Goal: Task Accomplishment & Management: Manage account settings

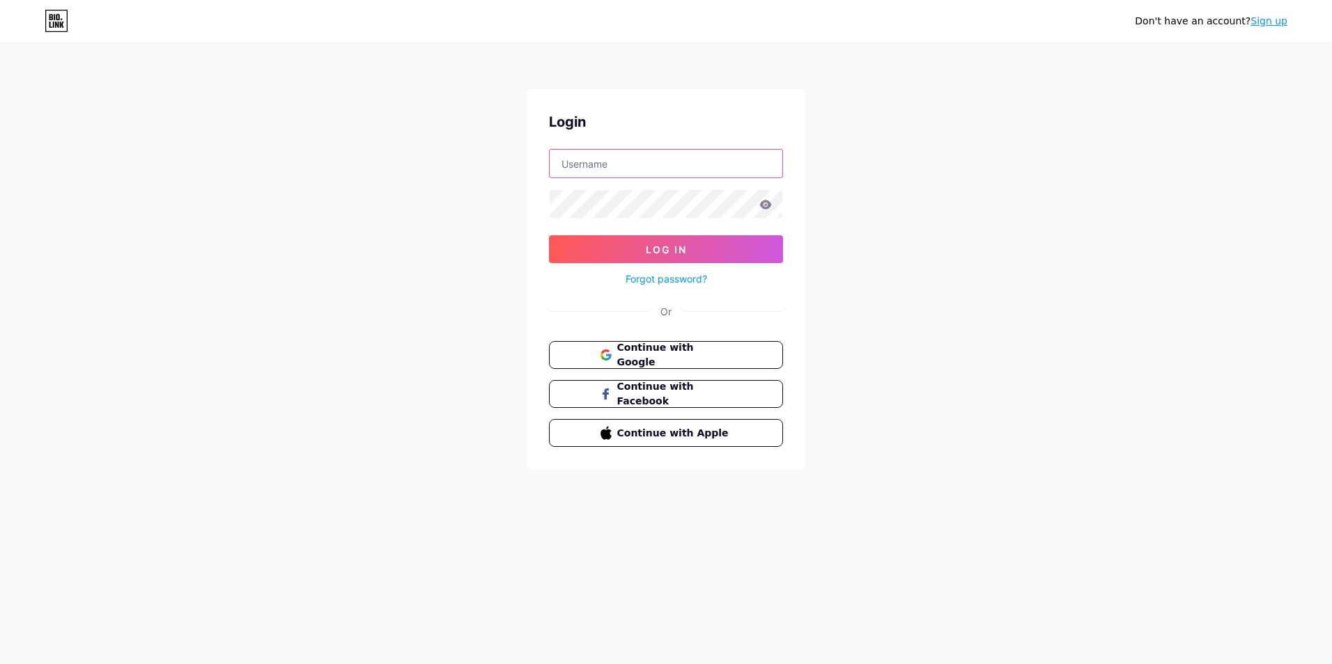
click at [591, 163] on input "text" at bounding box center [665, 164] width 233 height 28
click at [573, 189] on div at bounding box center [666, 203] width 234 height 29
click at [549, 235] on button "Log In" at bounding box center [666, 249] width 234 height 28
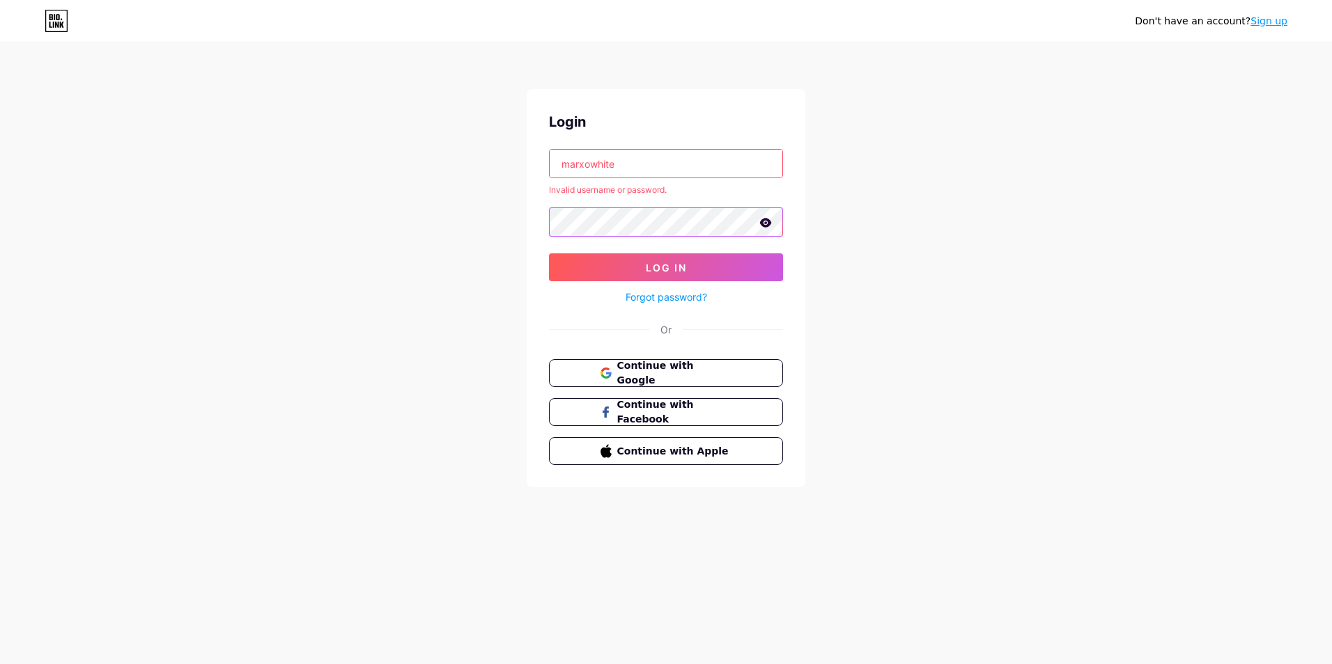
click at [549, 253] on button "Log In" at bounding box center [666, 267] width 234 height 28
click at [473, 226] on div "Don't have an account? Sign up Login marxowhite Invalid username or password. L…" at bounding box center [666, 266] width 1332 height 532
click at [549, 253] on button "Log In" at bounding box center [666, 267] width 234 height 28
click at [426, 216] on div "Don't have an account? Sign up Login marxowhite Invalid username or password. L…" at bounding box center [666, 266] width 1332 height 532
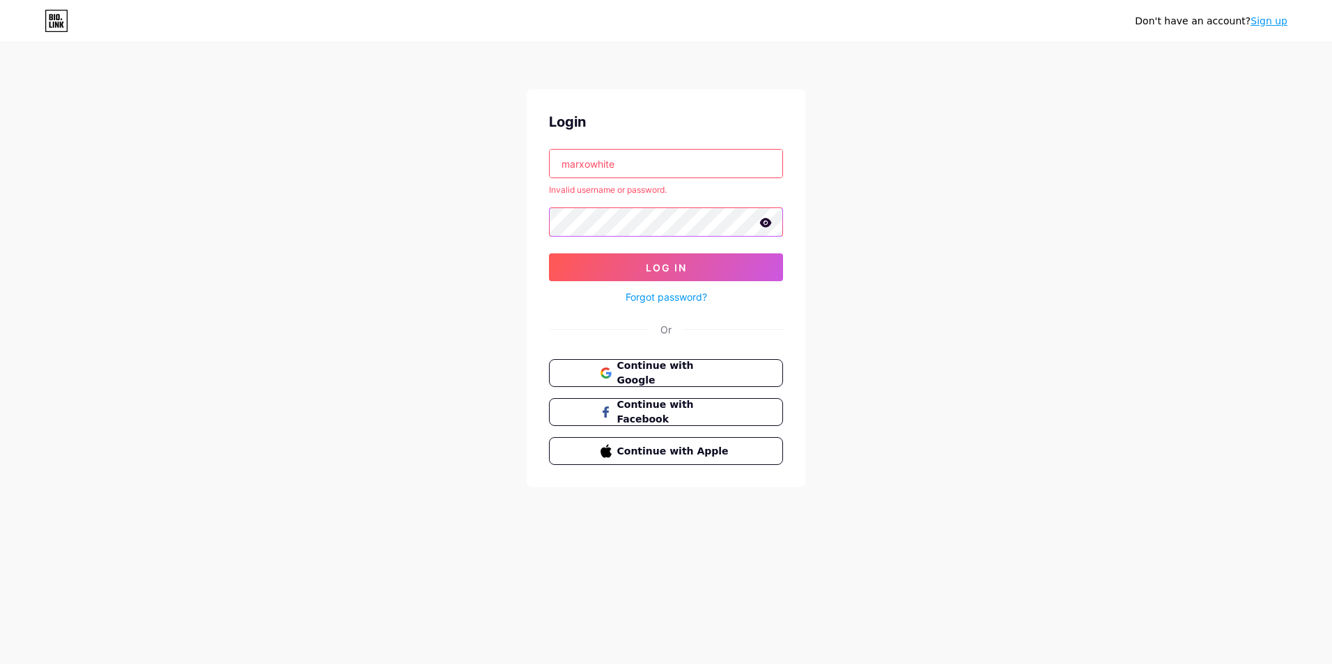
click at [549, 253] on button "Log In" at bounding box center [666, 267] width 234 height 28
click at [648, 171] on input "marxowhite" at bounding box center [665, 164] width 233 height 28
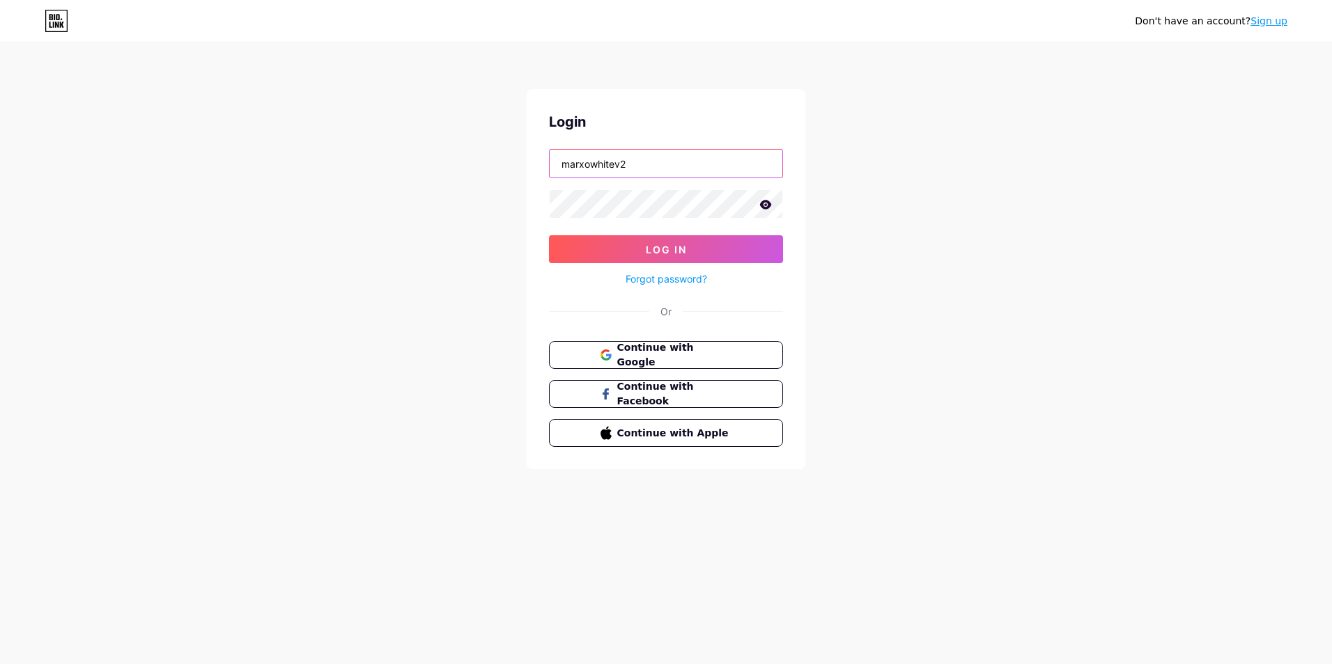
type input "marxowhitev2"
click at [483, 205] on div "Don't have an account? Sign up Login marxowhitev2 Log In Forgot password? Or Co…" at bounding box center [666, 257] width 1332 height 514
click at [549, 235] on button "Log In" at bounding box center [666, 249] width 234 height 28
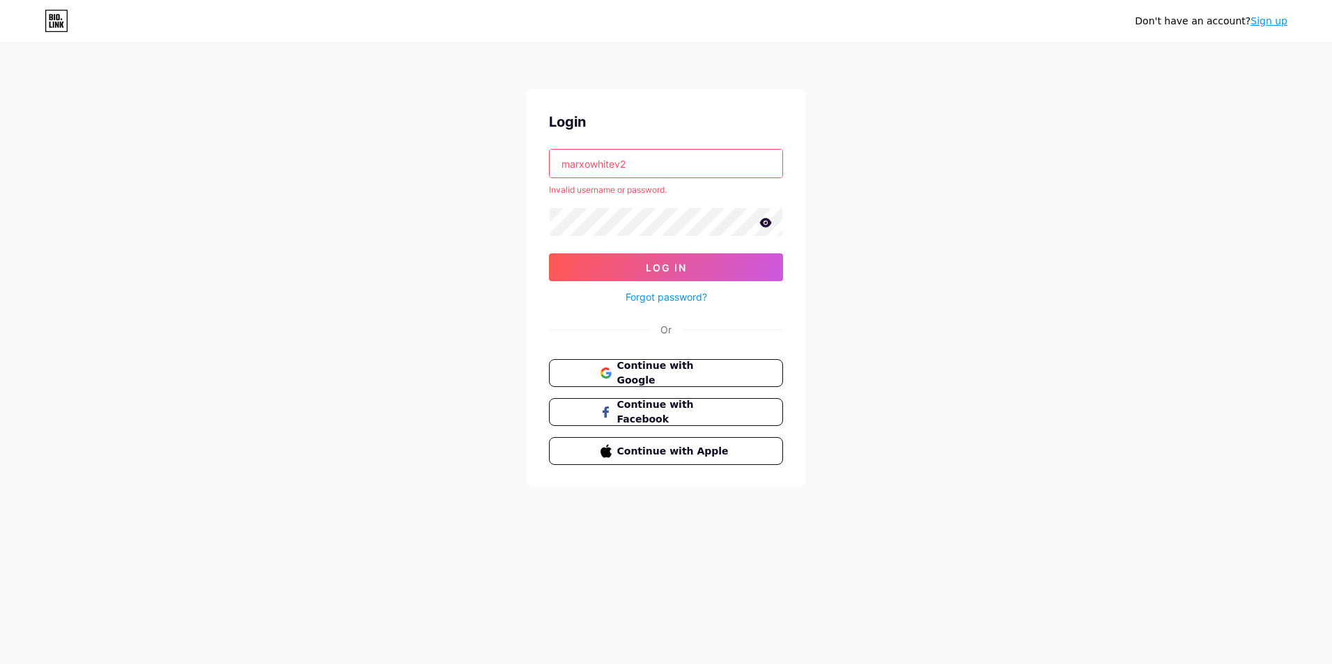
click at [767, 221] on icon at bounding box center [766, 222] width 12 height 9
drag, startPoint x: 660, startPoint y: 164, endPoint x: 616, endPoint y: 164, distance: 44.6
click at [659, 164] on input "marxowhitev2" at bounding box center [665, 164] width 233 height 28
drag, startPoint x: 641, startPoint y: 157, endPoint x: 415, endPoint y: 171, distance: 226.8
click at [448, 156] on div "Don't have an account? Sign up Login marxowhitev2 Invalid username or password.…" at bounding box center [666, 266] width 1332 height 532
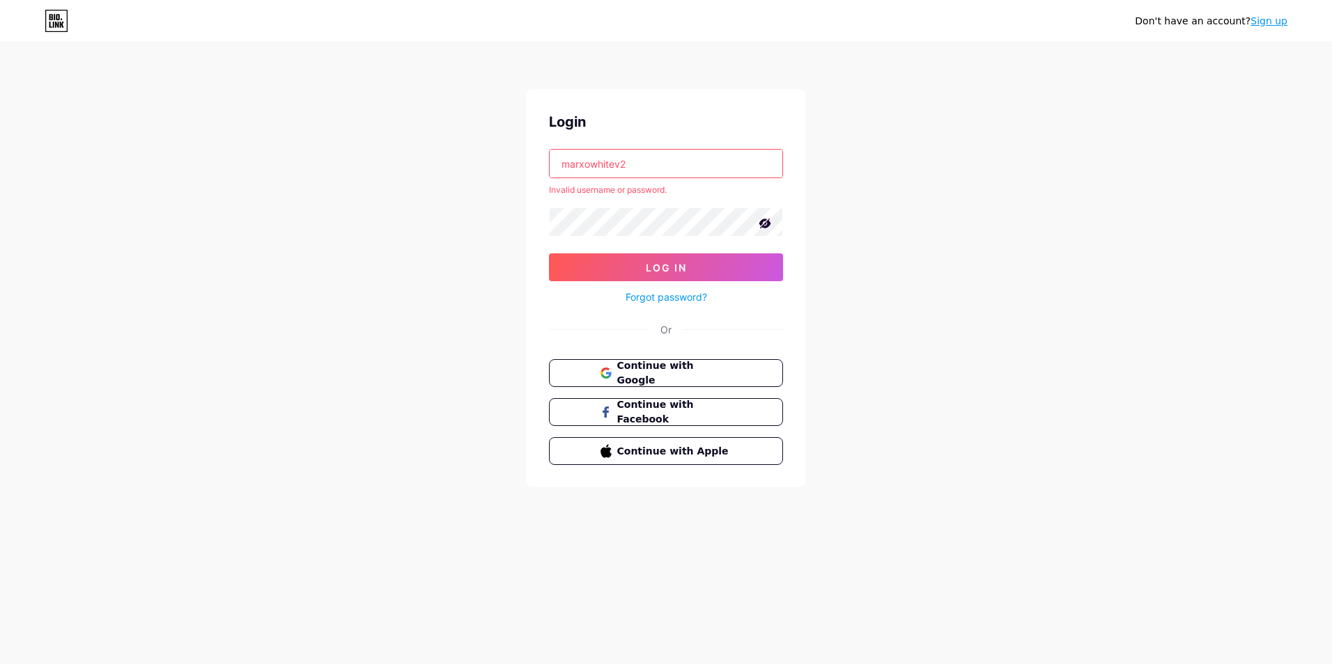
click at [445, 221] on div "Don't have an account? Sign up Login marxowhitev2 Invalid username or password.…" at bounding box center [666, 266] width 1332 height 532
click at [623, 377] on span "Continue with Google" at bounding box center [674, 374] width 116 height 30
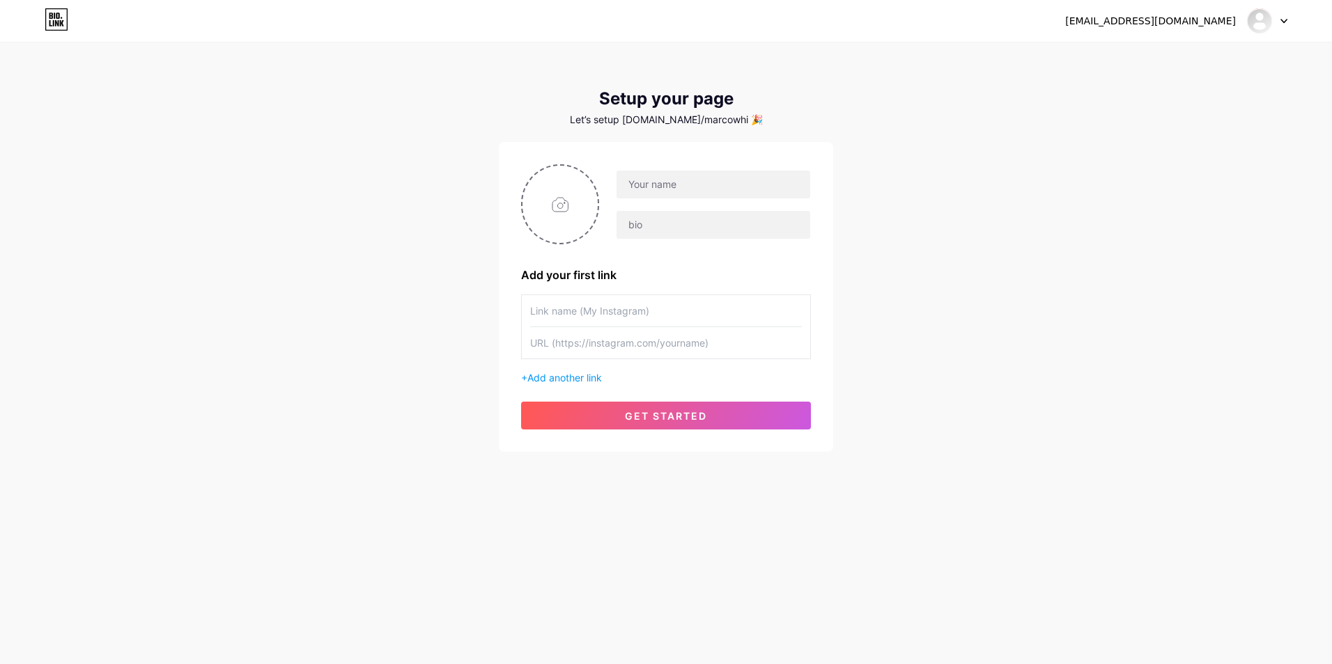
click at [1226, 15] on div "[EMAIL_ADDRESS][DOMAIN_NAME]" at bounding box center [1150, 21] width 171 height 15
click at [1279, 20] on div at bounding box center [1267, 20] width 40 height 25
click at [1144, 98] on li "Logout" at bounding box center [1200, 95] width 173 height 38
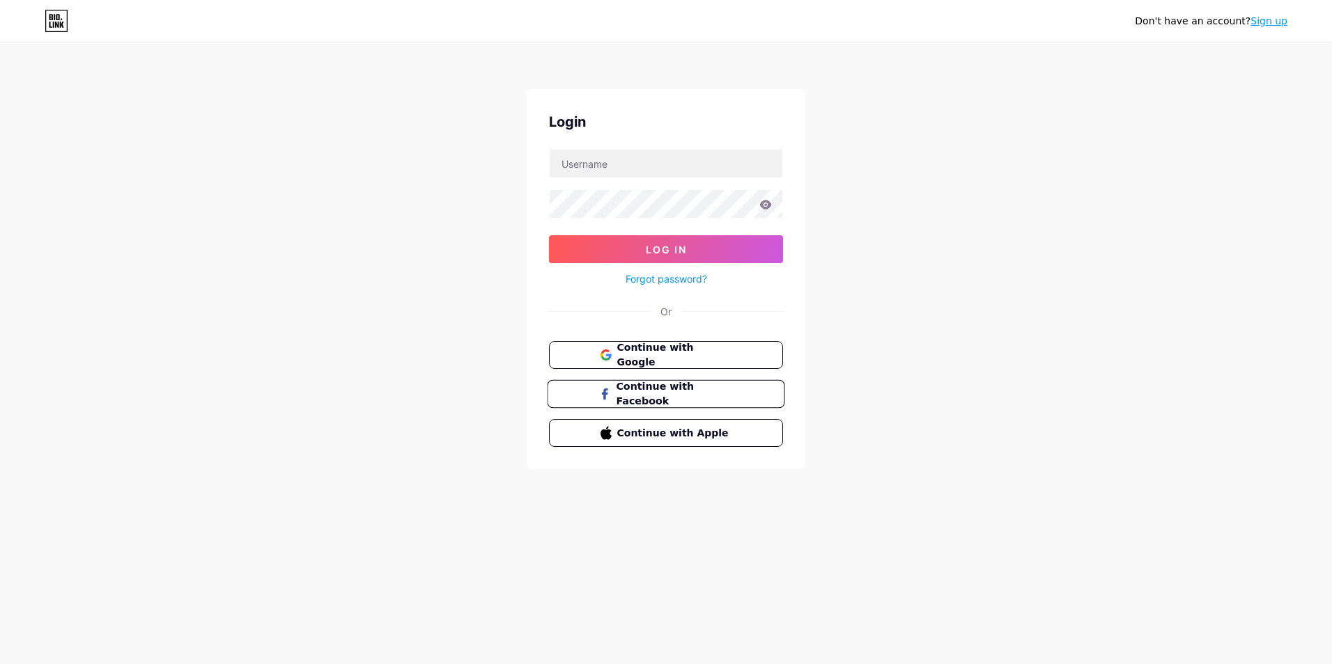
drag, startPoint x: 635, startPoint y: 362, endPoint x: 609, endPoint y: 383, distance: 33.2
click at [635, 361] on button "Continue with Google" at bounding box center [666, 355] width 234 height 28
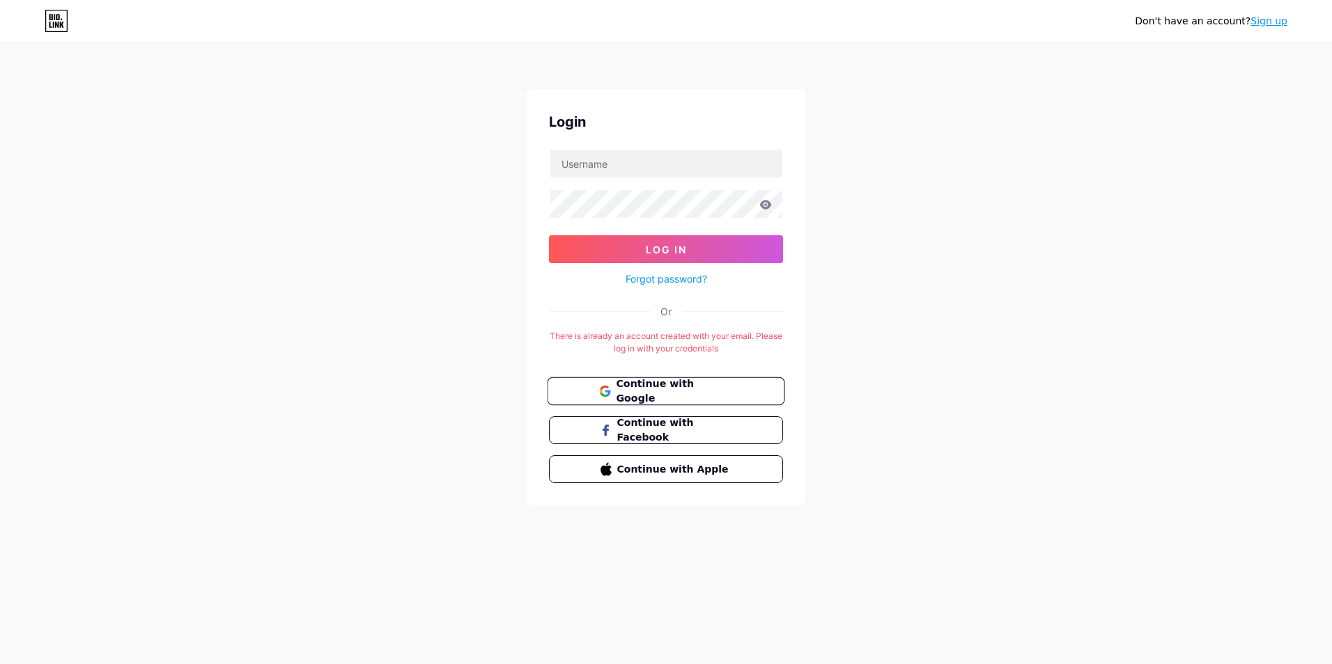
click at [682, 381] on button "Continue with Google" at bounding box center [665, 391] width 237 height 29
click at [620, 169] on input "text" at bounding box center [665, 164] width 233 height 28
click at [628, 118] on div "Login" at bounding box center [666, 121] width 234 height 21
click at [639, 162] on input "text" at bounding box center [665, 164] width 233 height 28
click at [658, 114] on div "Login" at bounding box center [666, 121] width 234 height 21
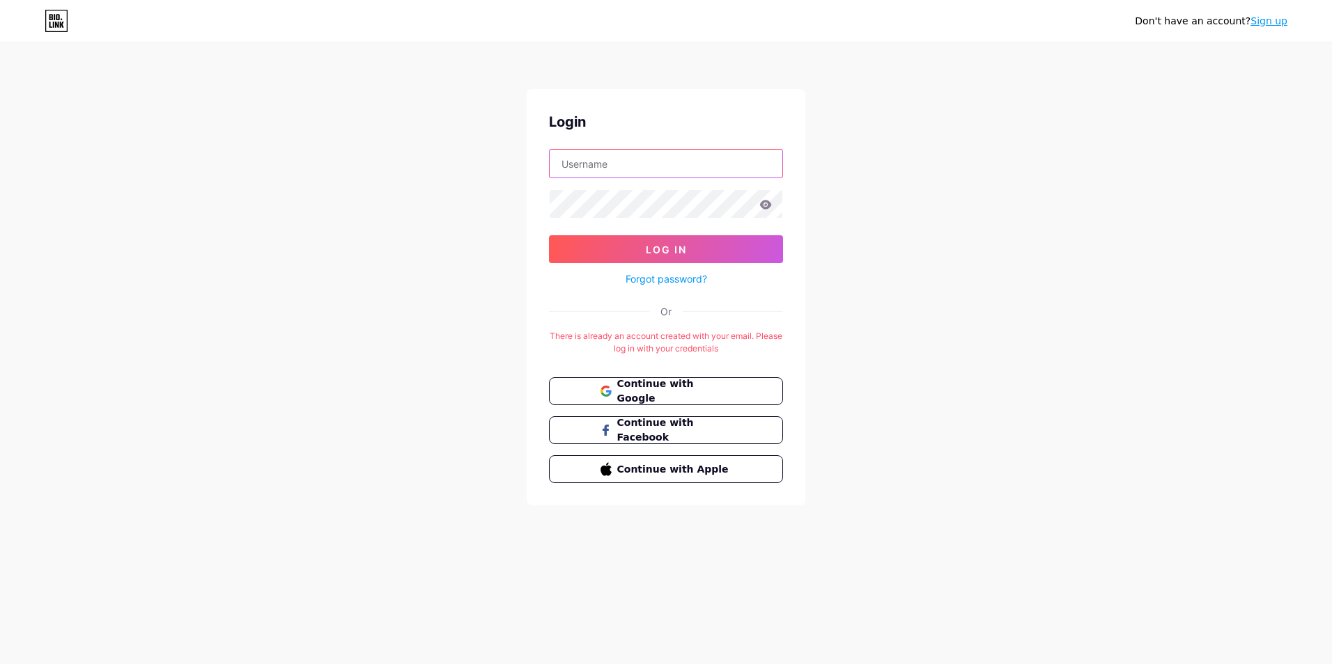
click at [627, 161] on input "text" at bounding box center [665, 164] width 233 height 28
drag, startPoint x: 504, startPoint y: 172, endPoint x: 553, endPoint y: 187, distance: 51.6
click at [507, 174] on div "Don't have an account? Sign up Login marxo Log In Forgot password? Or There is …" at bounding box center [666, 275] width 1332 height 550
click at [549, 235] on button "Log In" at bounding box center [666, 249] width 234 height 28
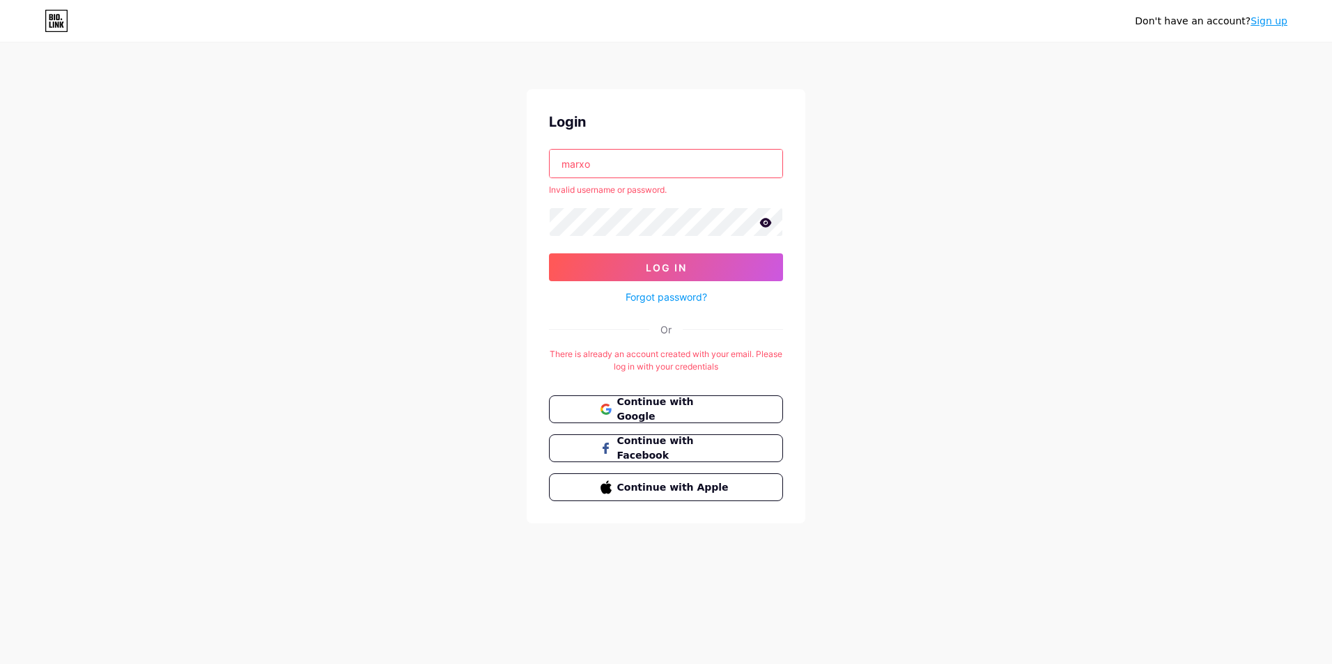
click at [632, 240] on form "marxo Invalid username or password. Log In Forgot password?" at bounding box center [666, 227] width 234 height 157
click at [549, 253] on button "Log In" at bounding box center [666, 267] width 234 height 28
click at [389, 217] on div "Don't have an account? Sign up Login marxo Invalid username or password. Log In…" at bounding box center [666, 284] width 1332 height 568
click at [549, 253] on button "Log In" at bounding box center [666, 267] width 234 height 28
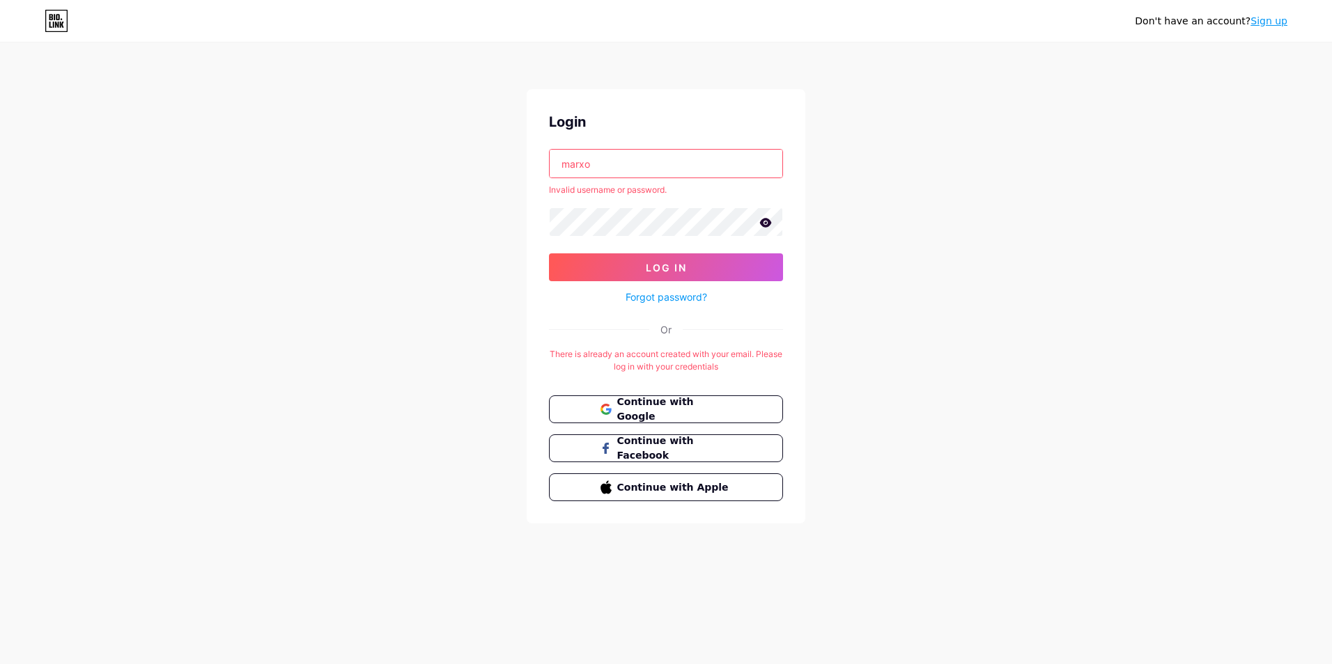
click at [569, 167] on input "marxo" at bounding box center [665, 164] width 233 height 28
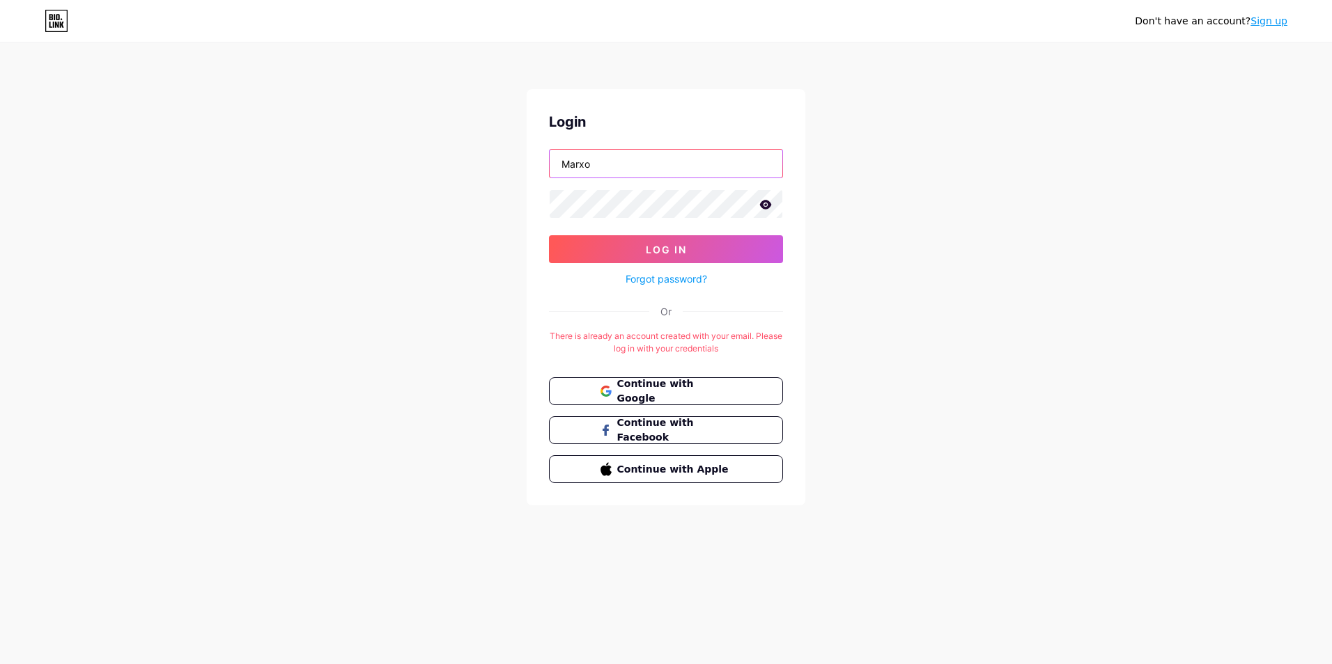
type input "Marxo"
click at [549, 235] on button "Log In" at bounding box center [666, 249] width 234 height 28
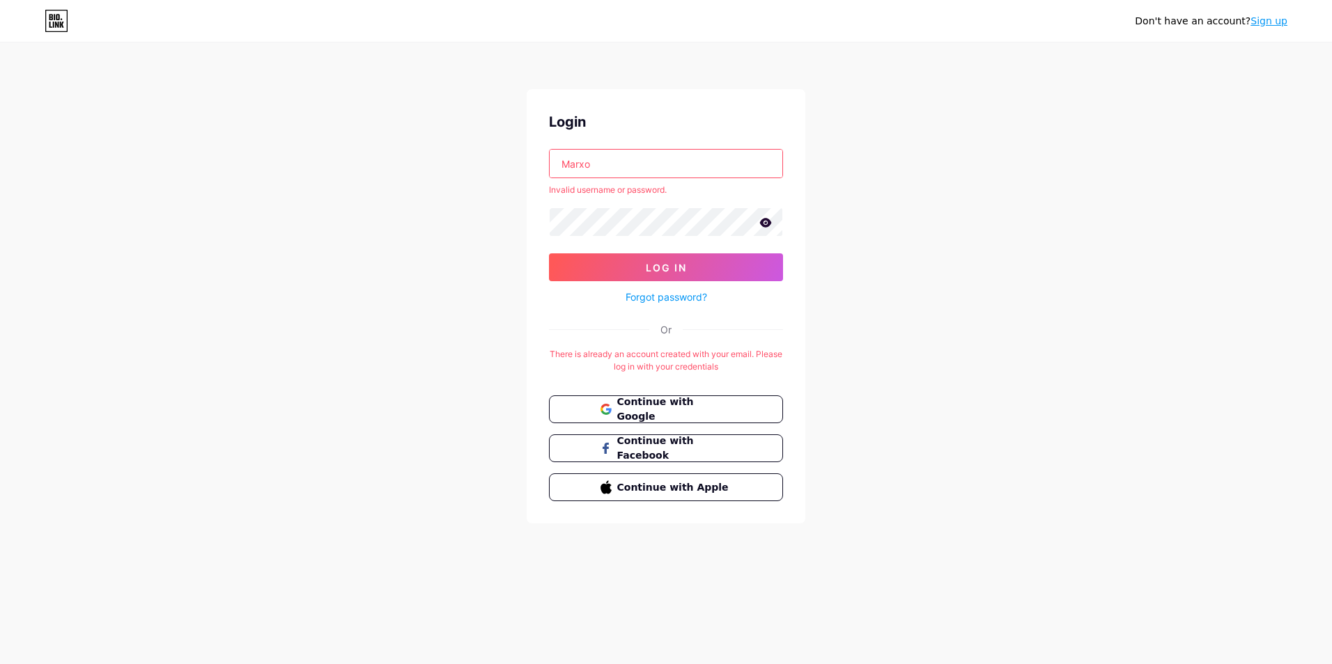
click at [770, 226] on icon at bounding box center [765, 223] width 13 height 10
click at [549, 253] on button "Log In" at bounding box center [666, 267] width 234 height 28
click at [513, 216] on div "Don't have an account? Sign up Login Marxo Invalid username or password. Log In…" at bounding box center [666, 284] width 1332 height 568
click at [549, 253] on button "Log In" at bounding box center [666, 267] width 234 height 28
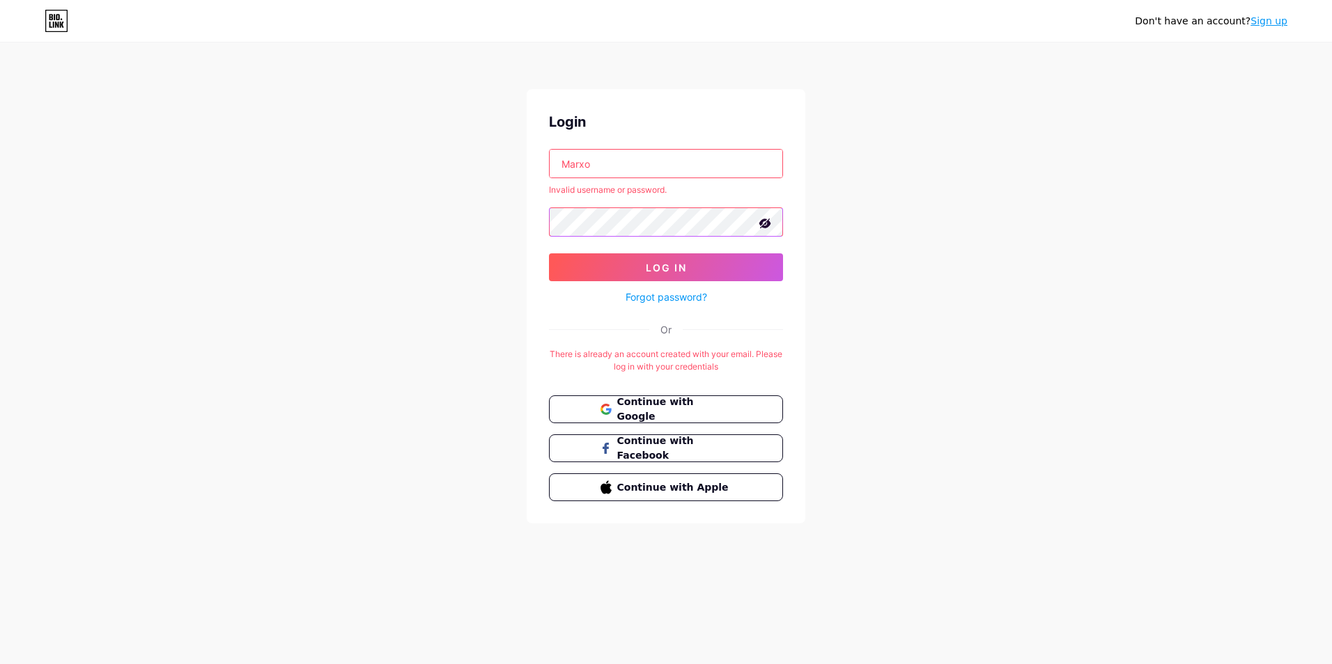
click at [549, 253] on button "Log In" at bounding box center [666, 267] width 234 height 28
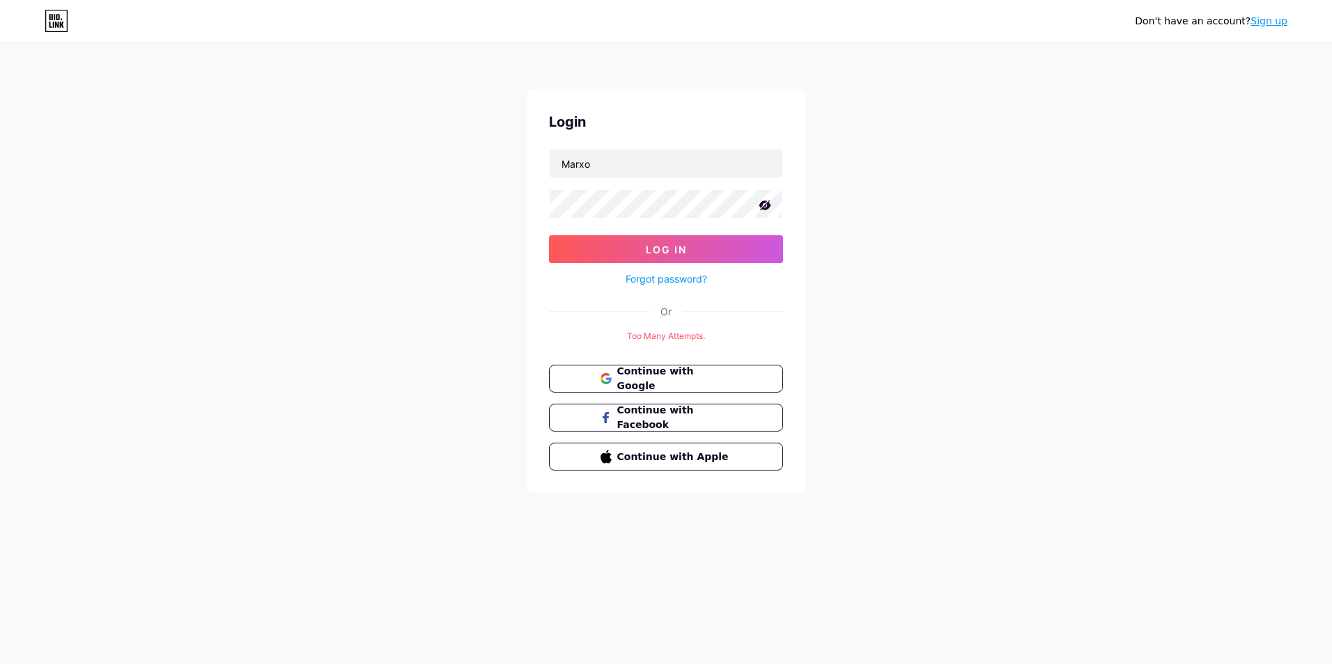
click at [587, 265] on div "Forgot password?" at bounding box center [666, 275] width 234 height 24
click at [585, 253] on button "Log In" at bounding box center [666, 249] width 234 height 28
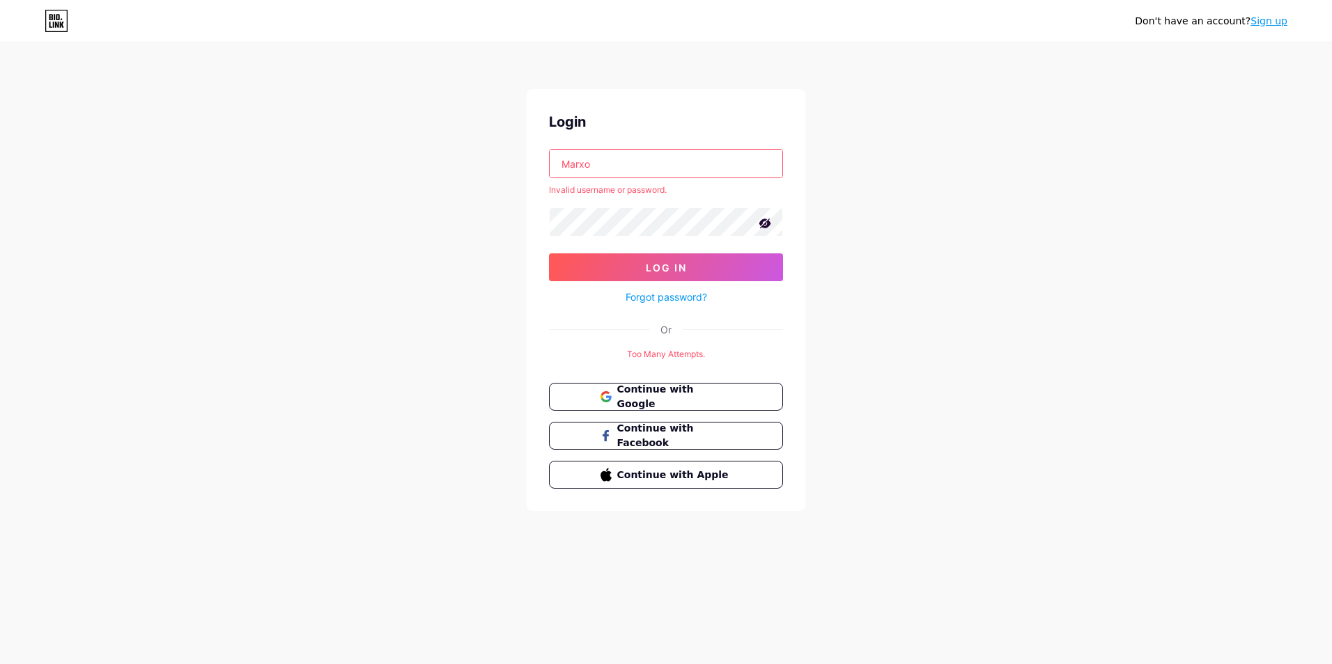
click at [682, 290] on link "Forgot password?" at bounding box center [665, 297] width 81 height 15
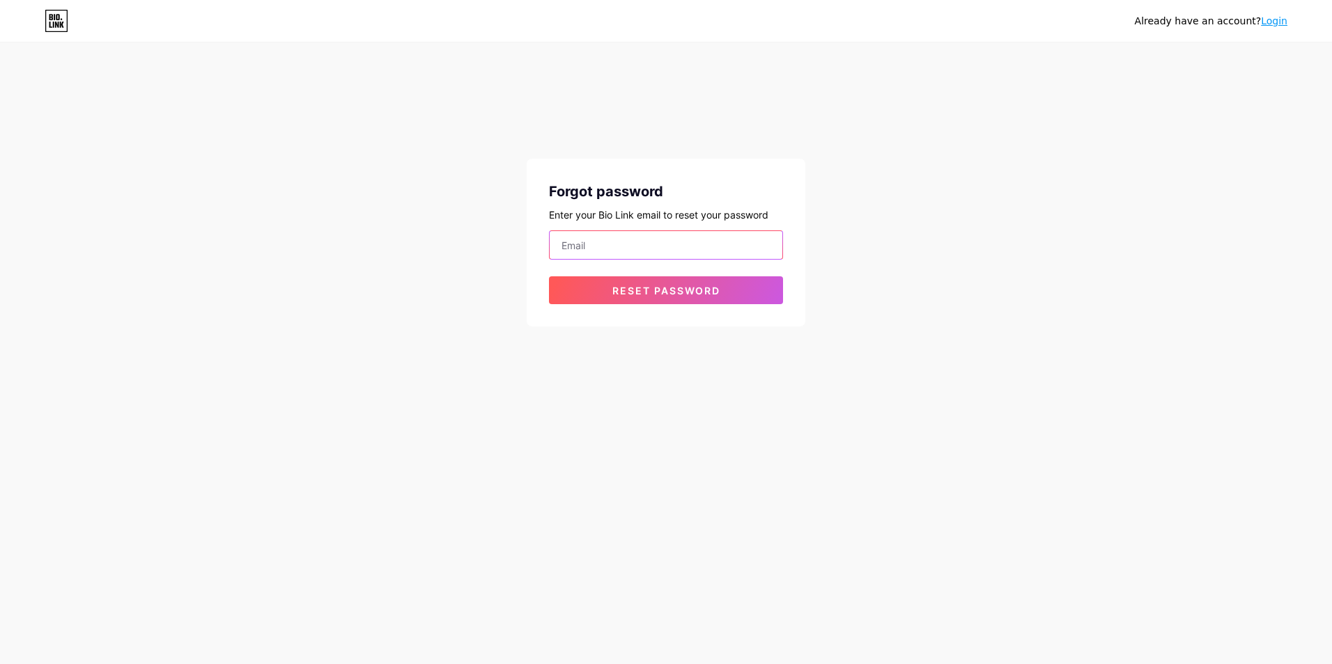
click at [594, 247] on input "email" at bounding box center [665, 245] width 233 height 28
type input "m"
type input "marcobartel09@gmail.com"
click at [595, 297] on button "Reset password" at bounding box center [666, 290] width 234 height 28
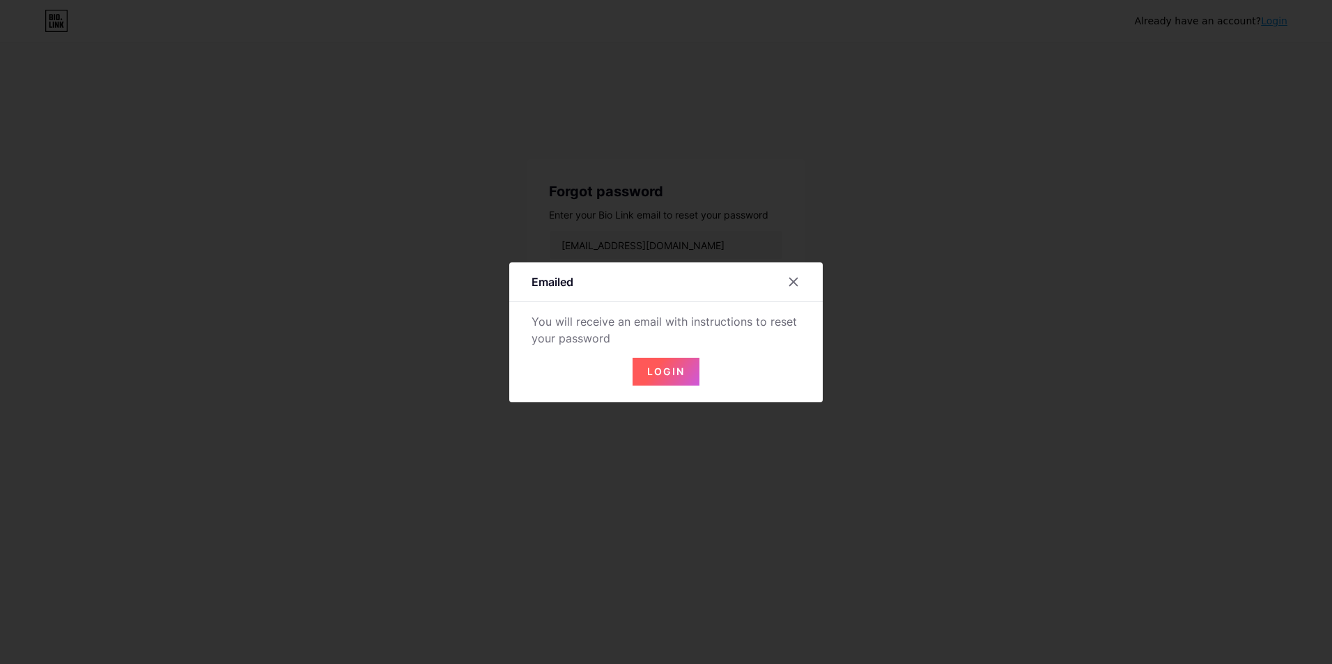
click at [646, 355] on div "Login" at bounding box center [665, 363] width 313 height 45
click at [659, 368] on span "Login" at bounding box center [666, 372] width 38 height 12
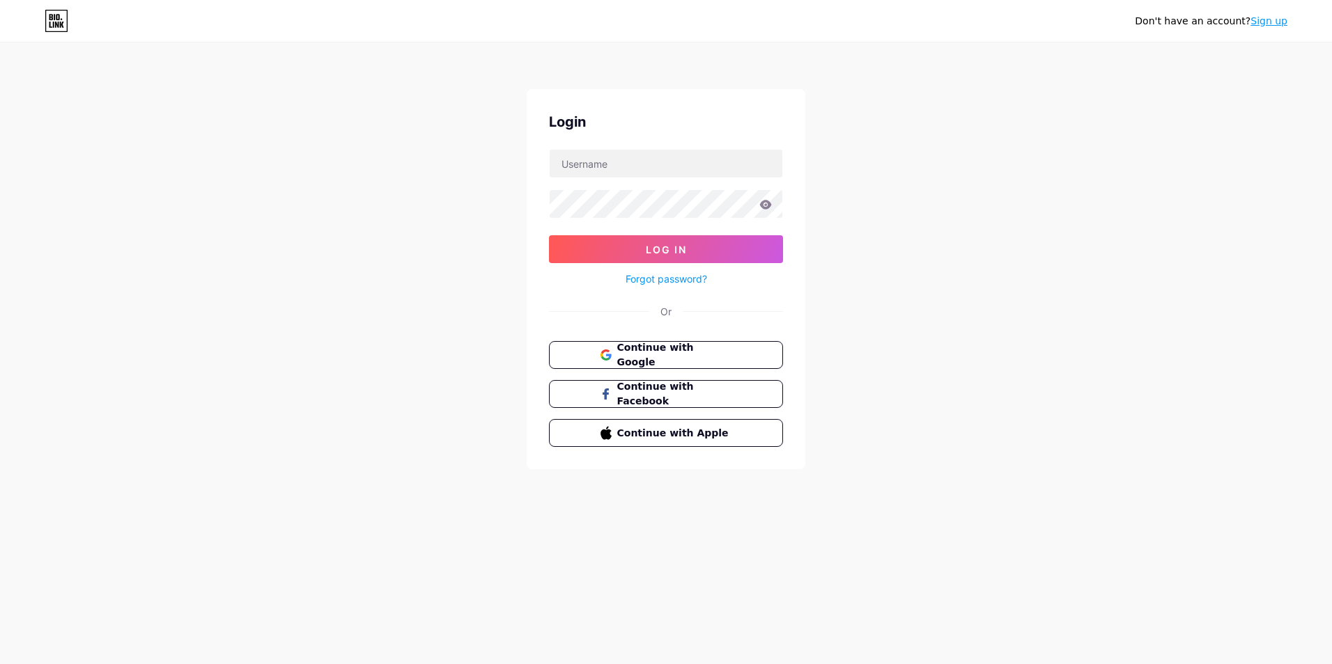
click at [595, 148] on div "Login Log In Forgot password? Or Continue with Google Continue with Facebook Co…" at bounding box center [665, 279] width 279 height 380
click at [625, 160] on input "text" at bounding box center [665, 164] width 233 height 28
click at [474, 173] on div "Don't have an account? Sign up Login Marxo Log In Forgot password? Or Continue …" at bounding box center [666, 257] width 1332 height 514
click at [549, 235] on button "Log In" at bounding box center [666, 249] width 234 height 28
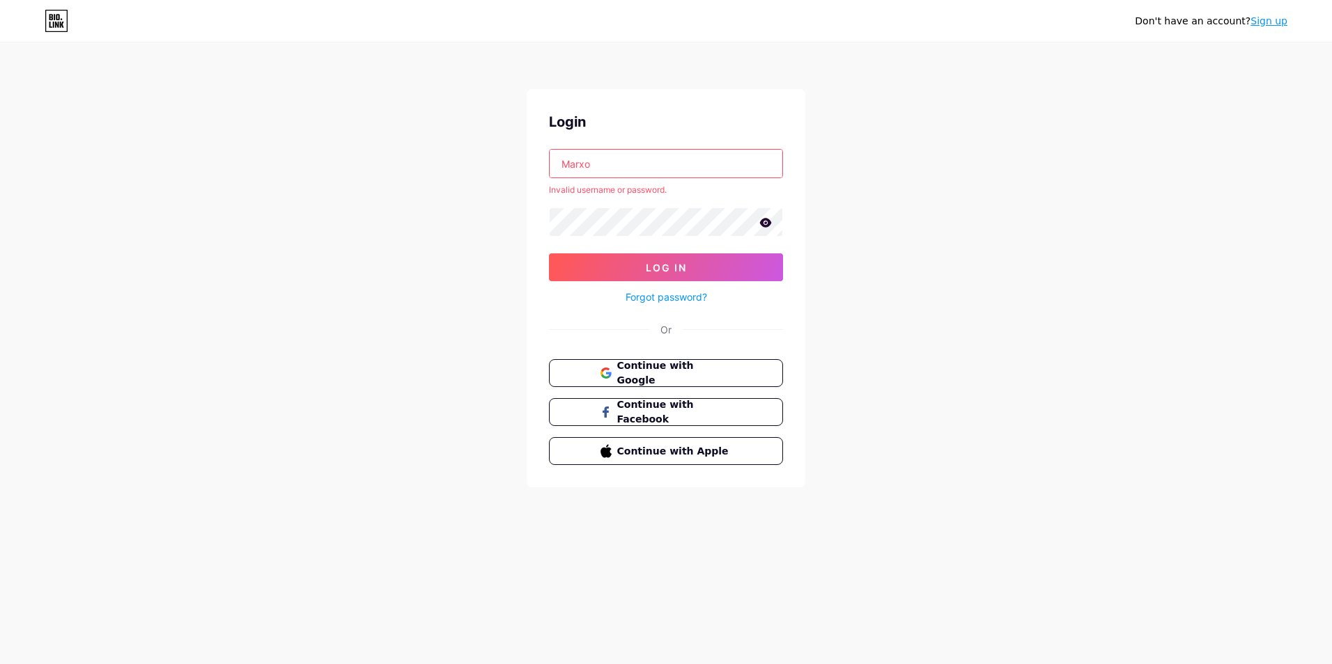
click at [627, 166] on input "Marxo" at bounding box center [665, 164] width 233 height 28
drag, startPoint x: 627, startPoint y: 166, endPoint x: 359, endPoint y: 161, distance: 268.9
click at [389, 155] on div "Don't have an account? Sign up Login Marxo Invalid username or password. Log In…" at bounding box center [666, 266] width 1332 height 532
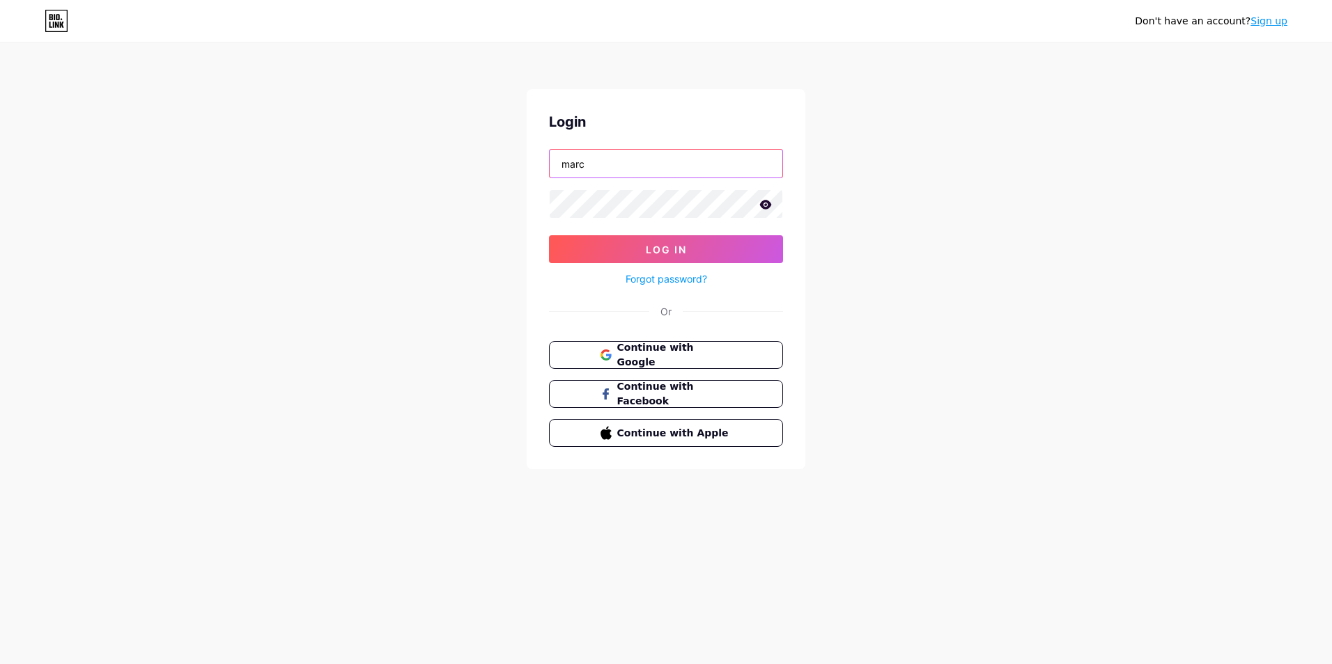
type input "marcobartel09@gmail.com"
click at [606, 238] on button "Log In" at bounding box center [666, 249] width 234 height 28
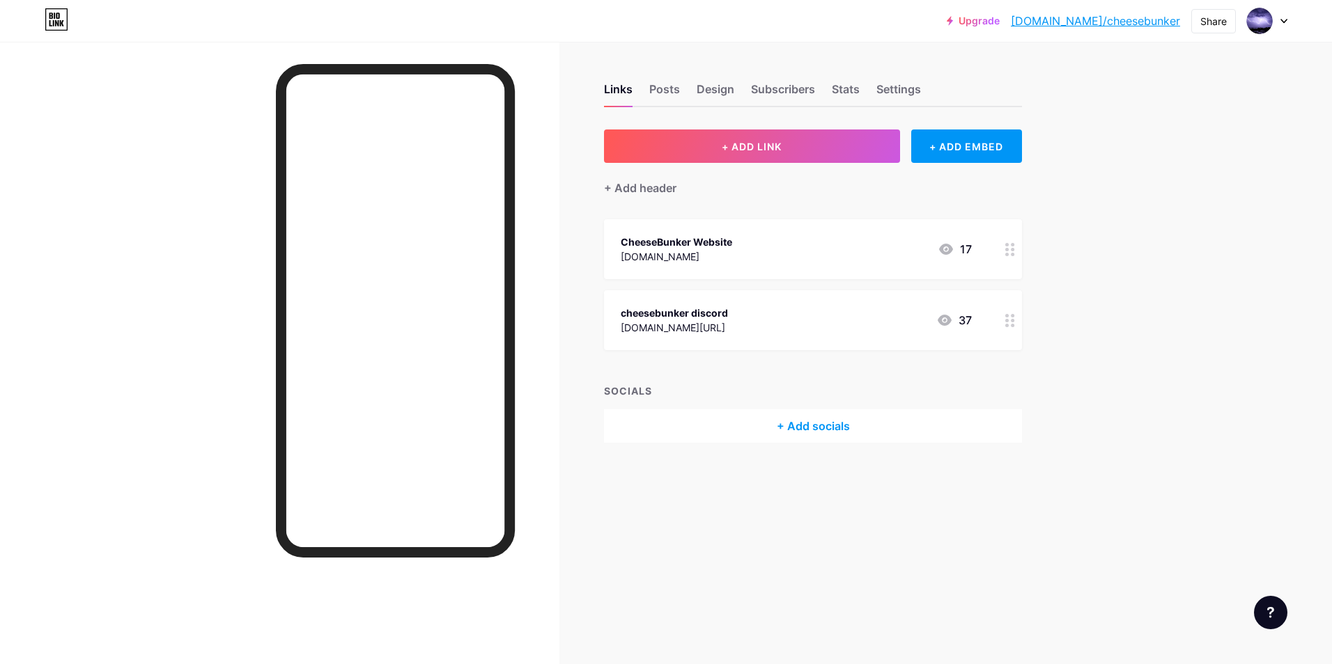
click at [965, 322] on div "37" at bounding box center [954, 320] width 36 height 17
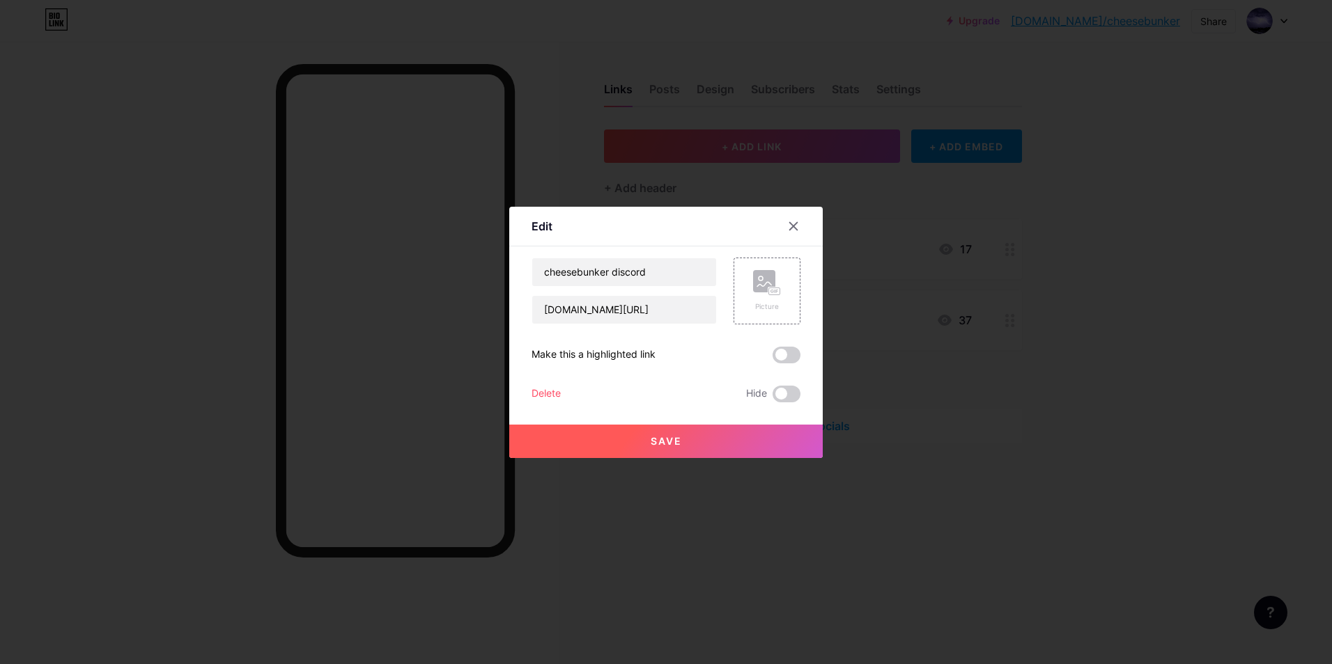
click at [797, 223] on icon at bounding box center [793, 226] width 11 height 11
